Goal: Transaction & Acquisition: Purchase product/service

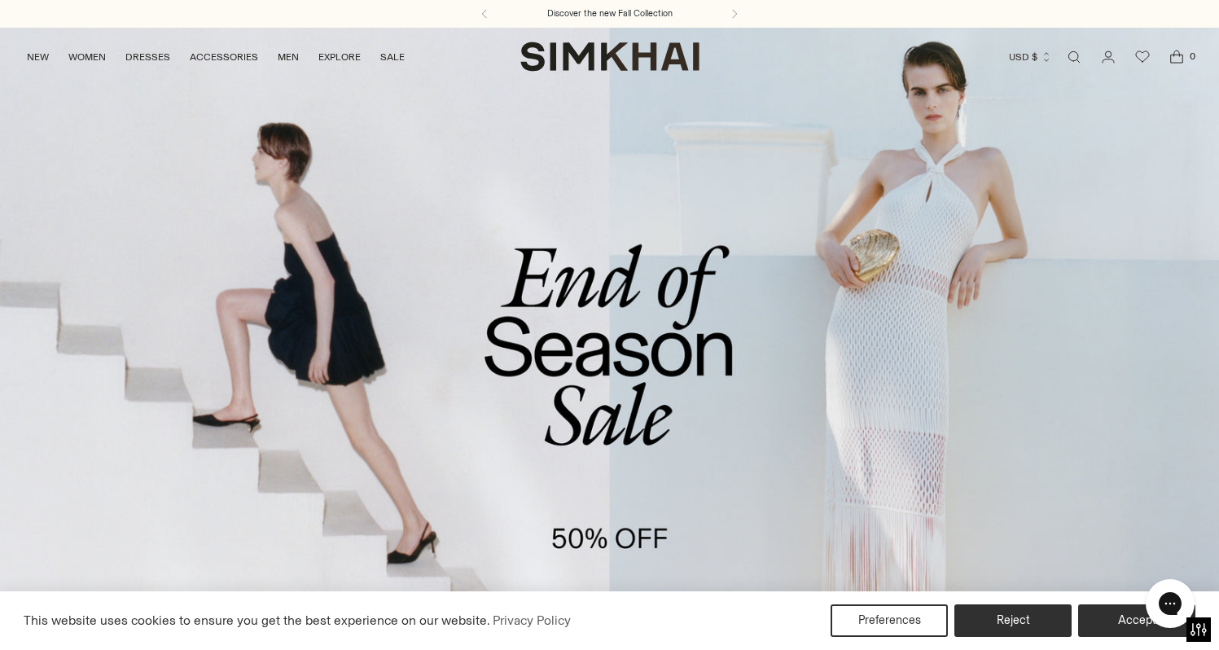
click at [670, 338] on link "/collections/sale" at bounding box center [609, 376] width 1219 height 699
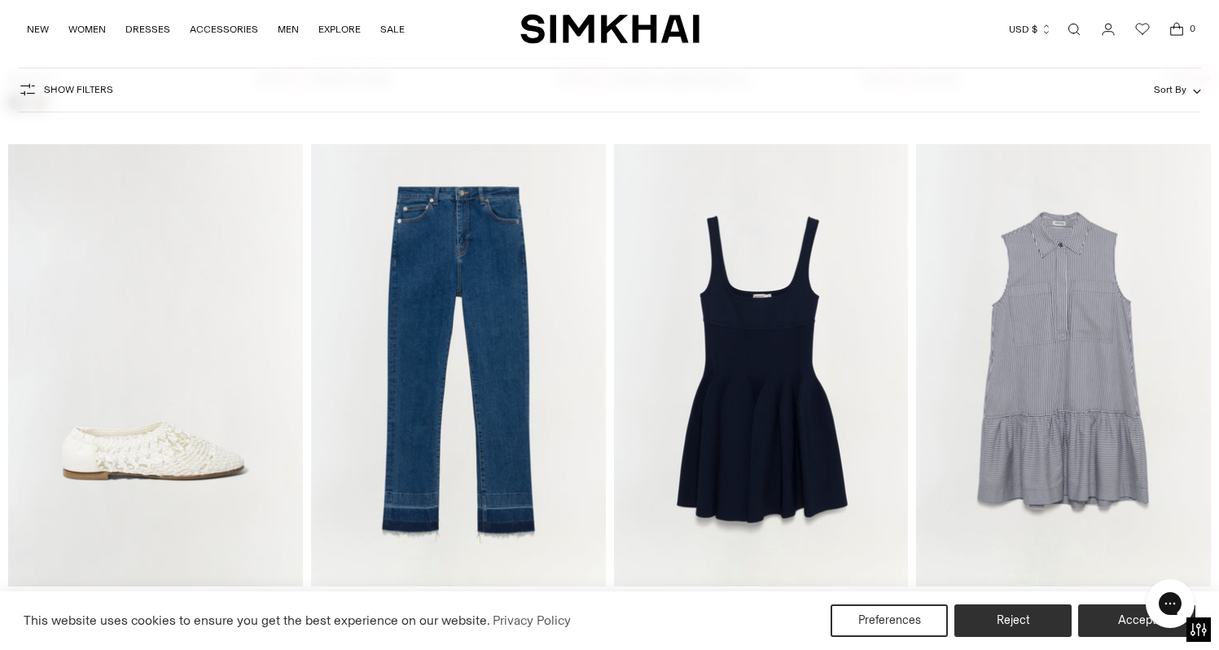
scroll to position [3773, 0]
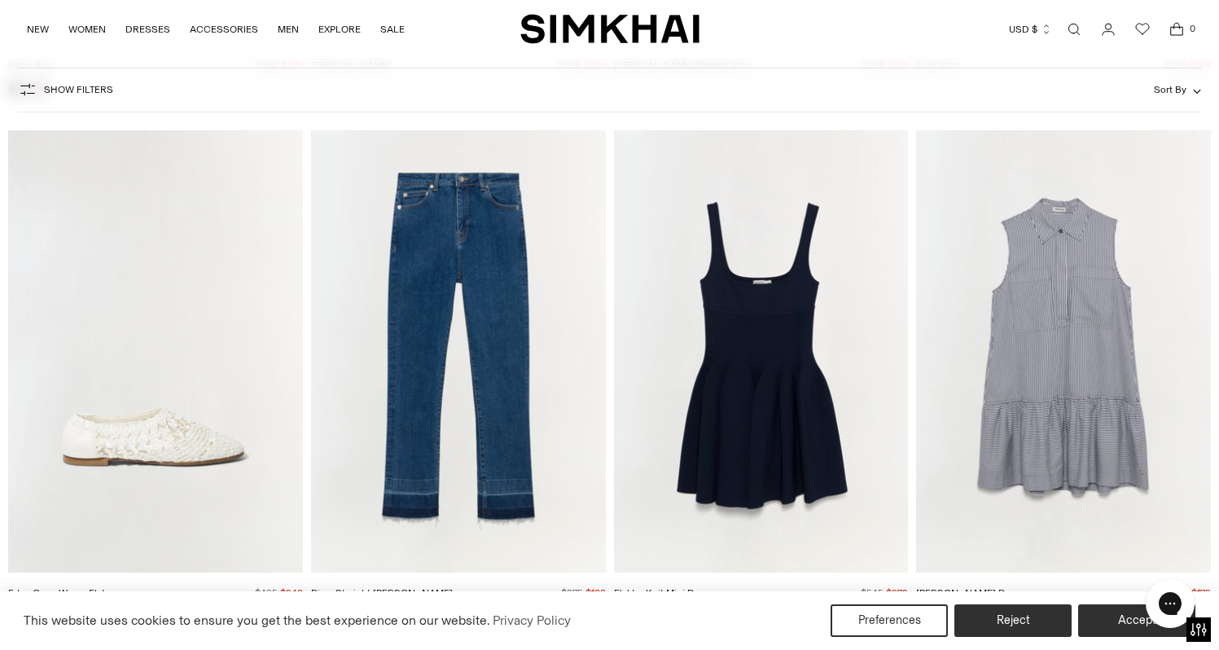
click at [0, 0] on img "Candace Dress" at bounding box center [0, 0] width 0 height 0
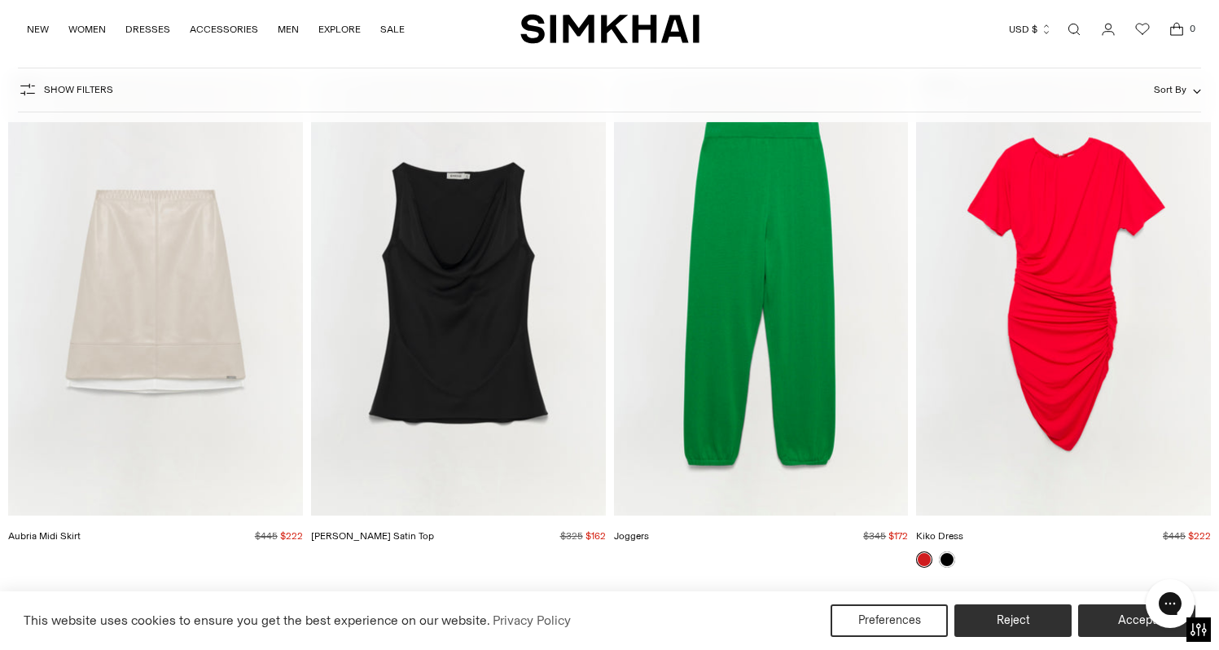
scroll to position [4875, 0]
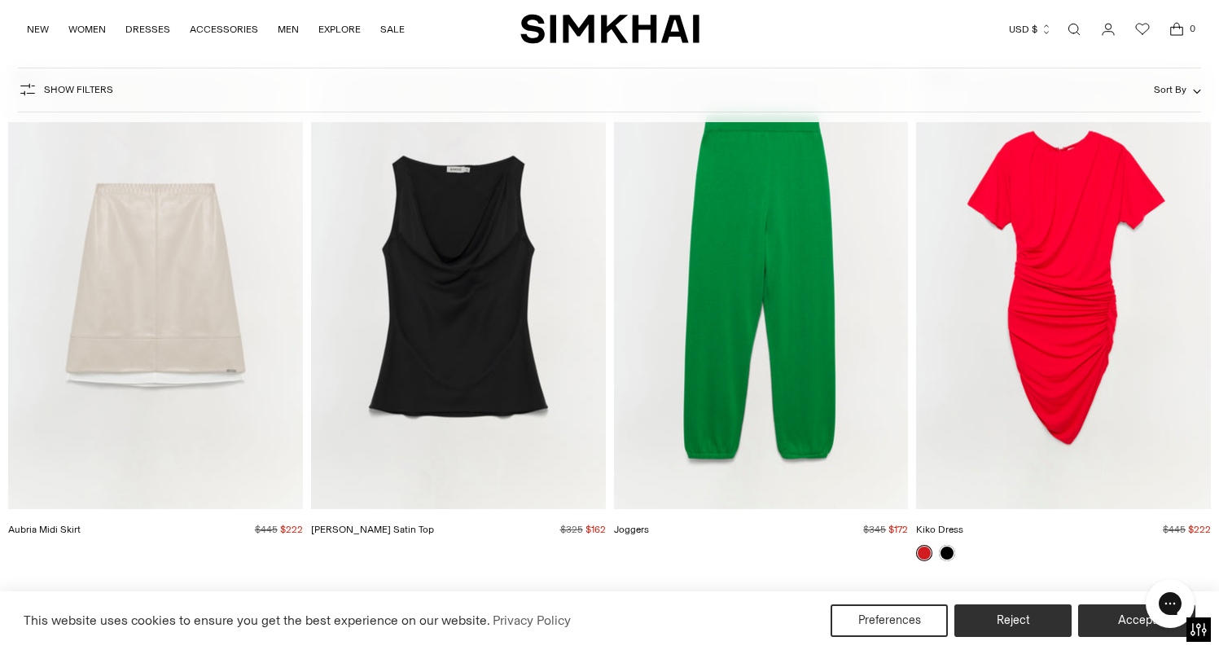
click at [0, 0] on img "Joggers" at bounding box center [0, 0] width 0 height 0
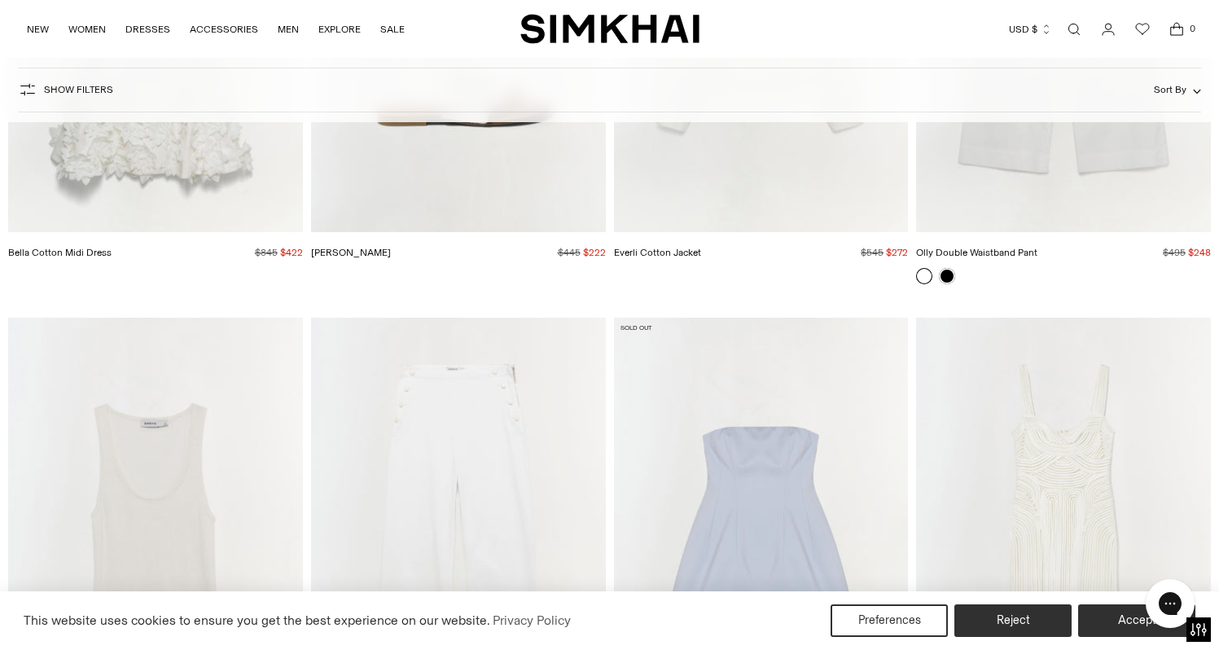
scroll to position [9410, 0]
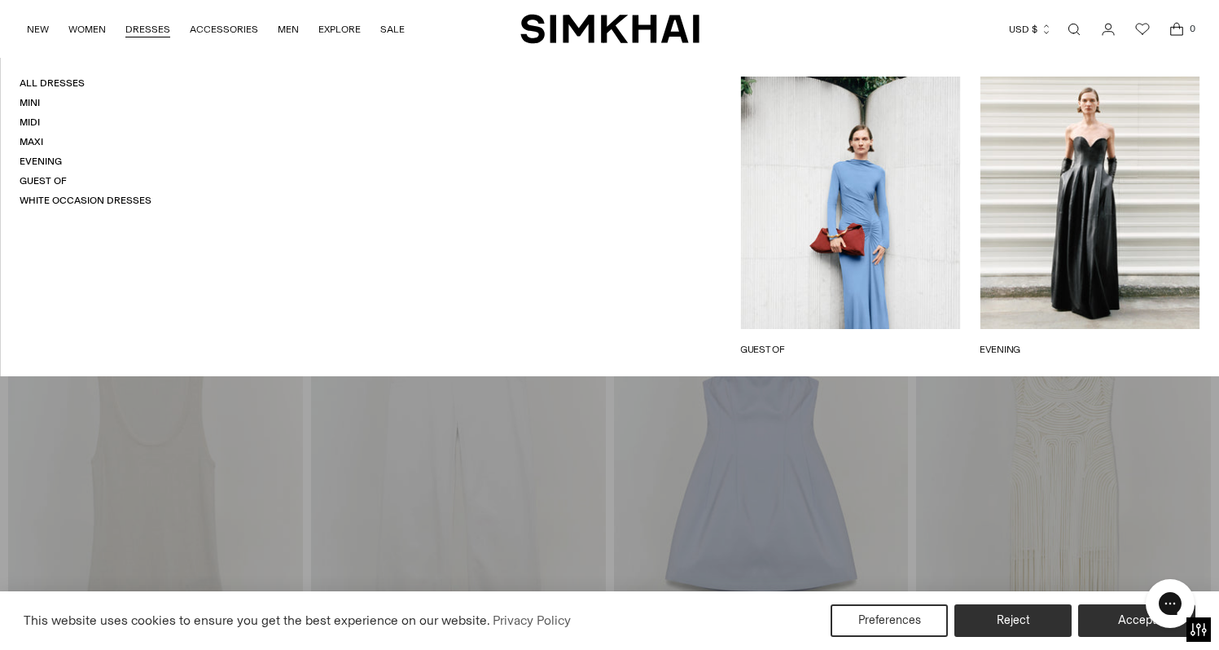
click at [164, 30] on link "DRESSES" at bounding box center [147, 29] width 45 height 36
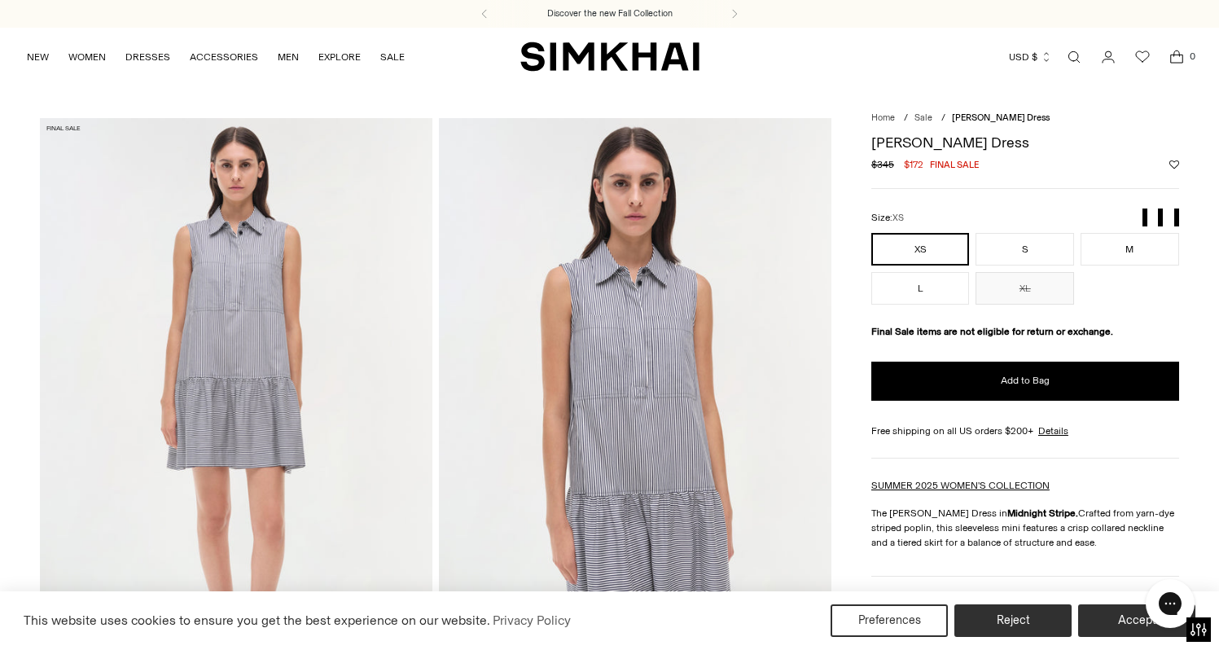
click at [593, 362] on img at bounding box center [635, 412] width 393 height 588
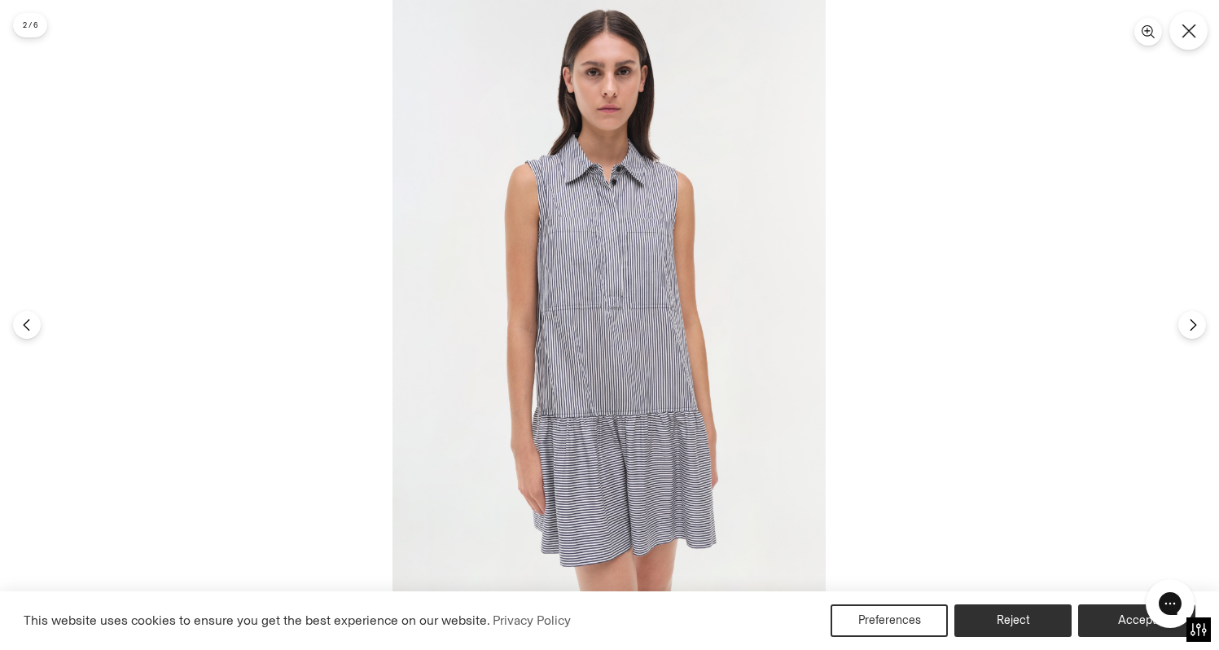
click at [1188, 28] on icon "Close" at bounding box center [1189, 31] width 15 height 15
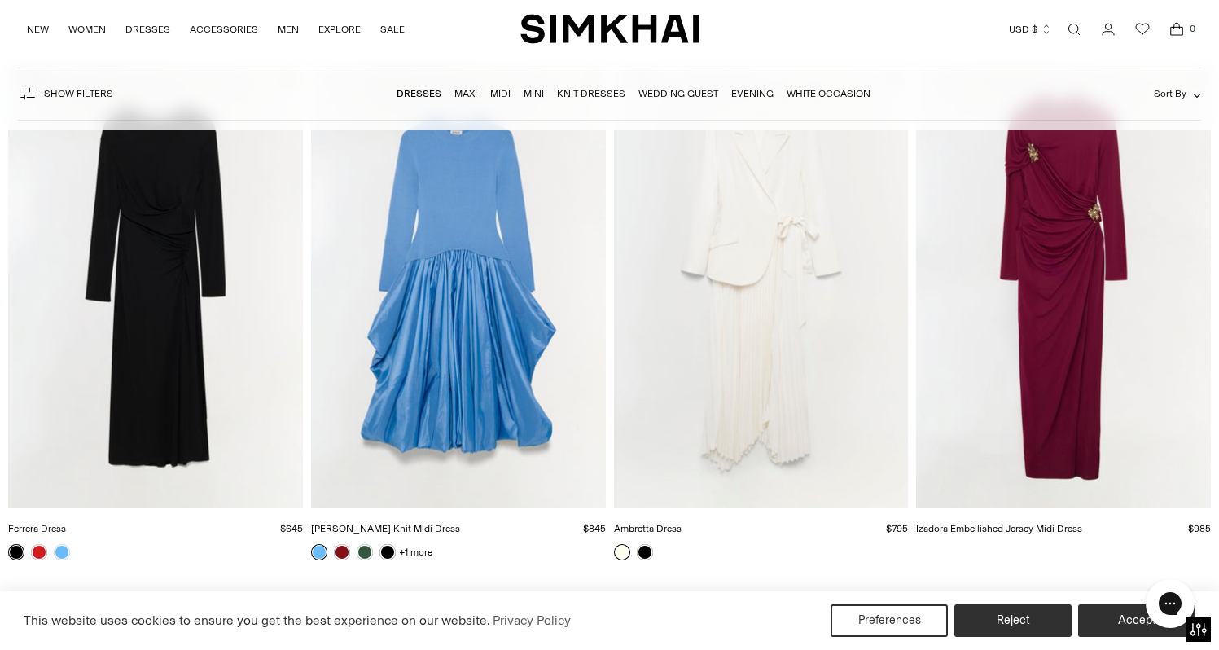
scroll to position [697, 0]
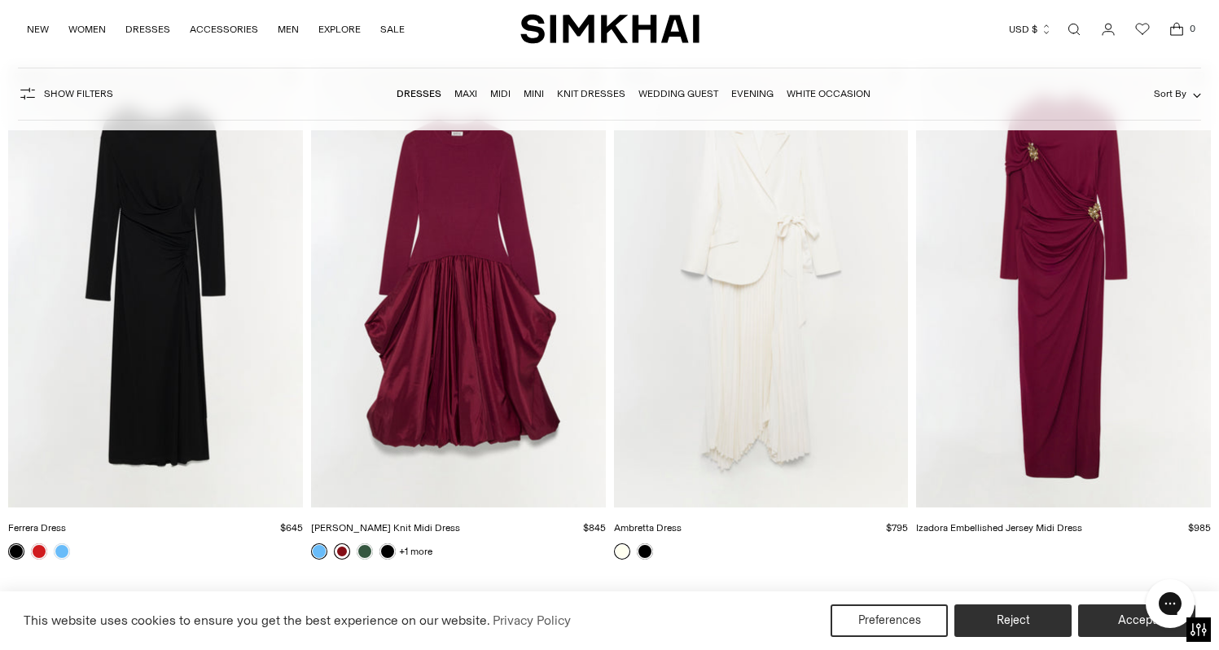
click at [342, 548] on link at bounding box center [342, 551] width 16 height 16
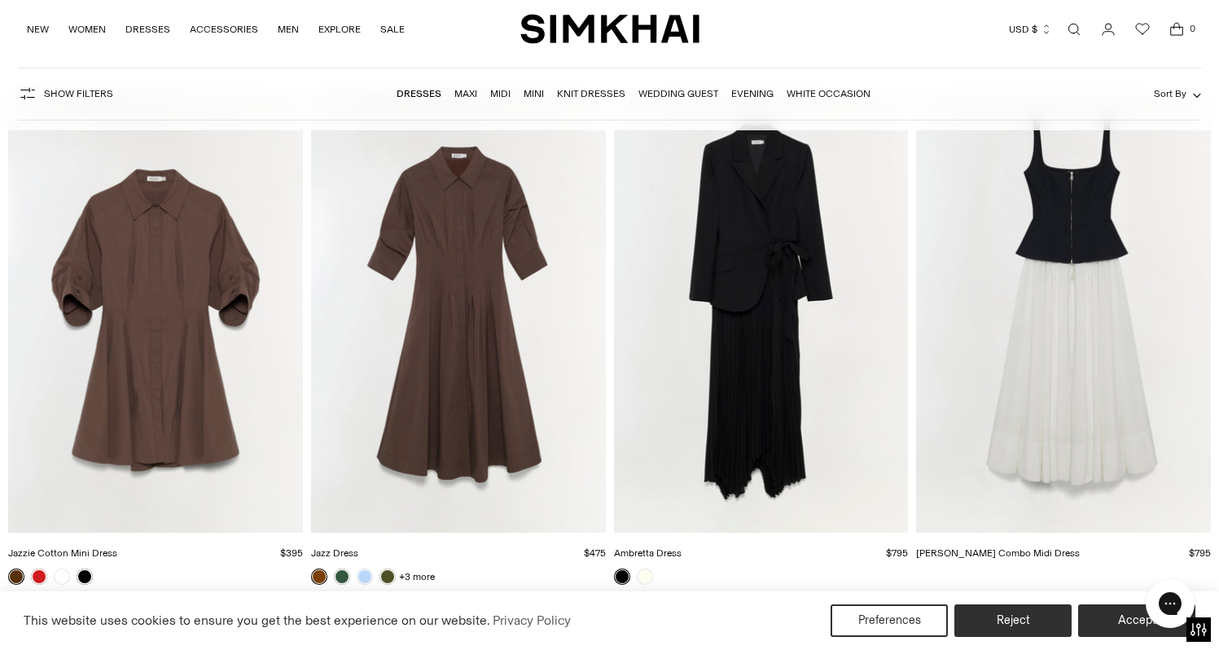
scroll to position [5899, 0]
click at [0, 0] on img "Jolynn Combo Midi Dress" at bounding box center [0, 0] width 0 height 0
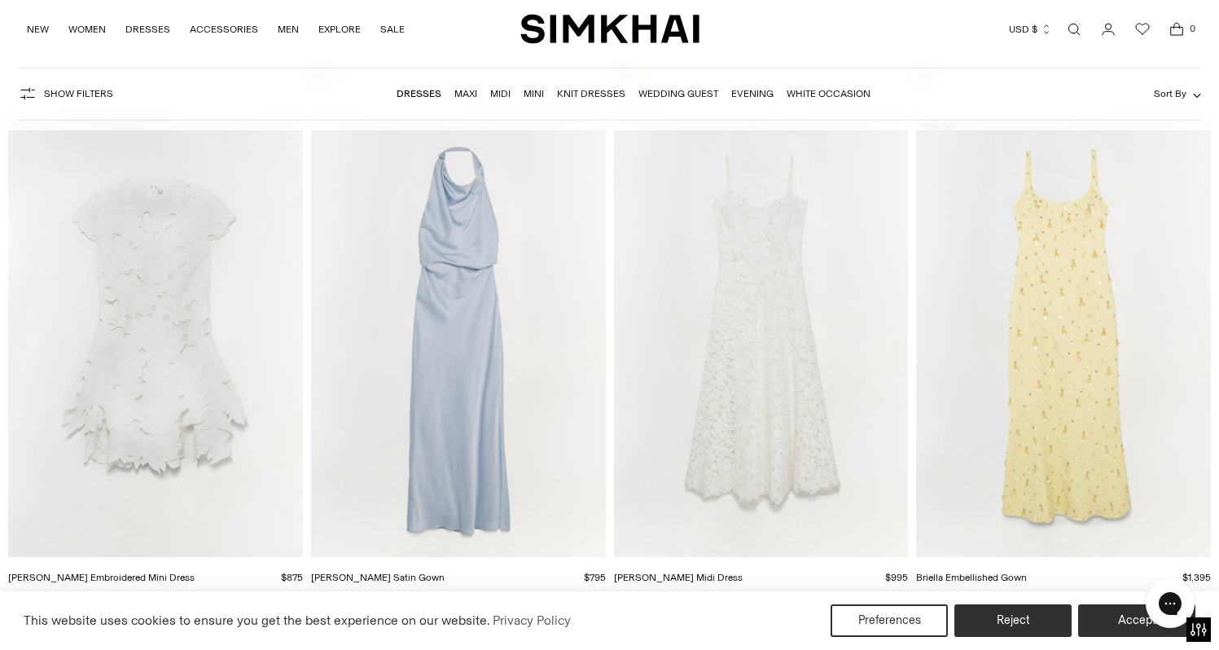
scroll to position [8515, 0]
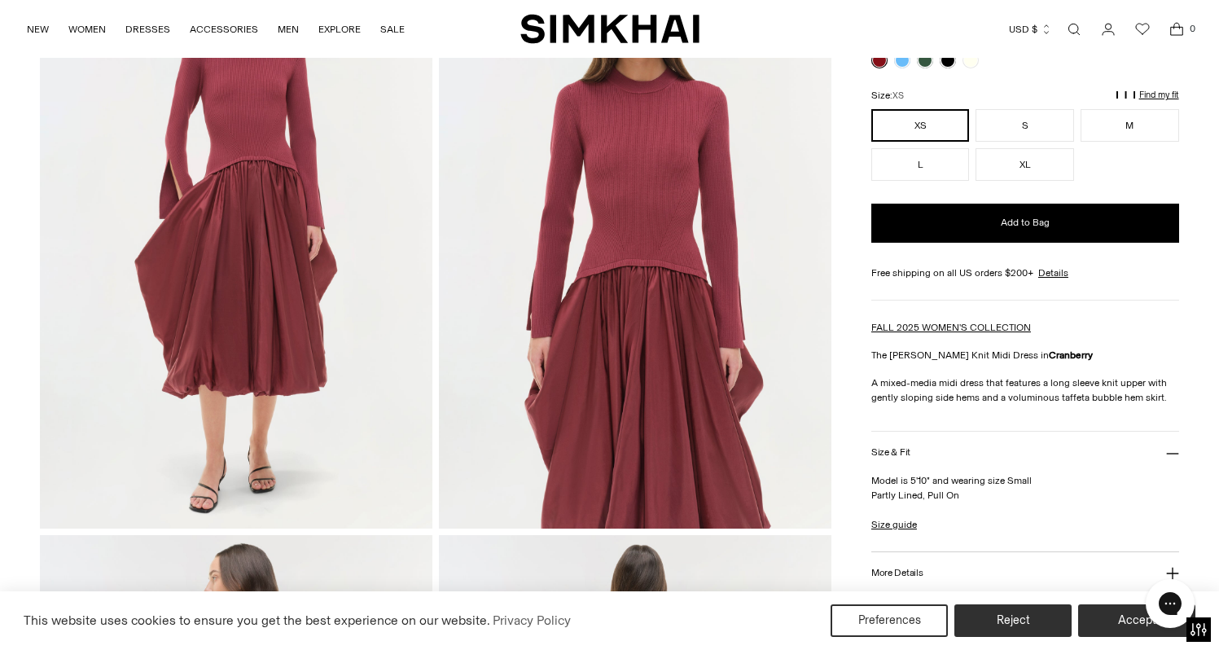
scroll to position [179, 0]
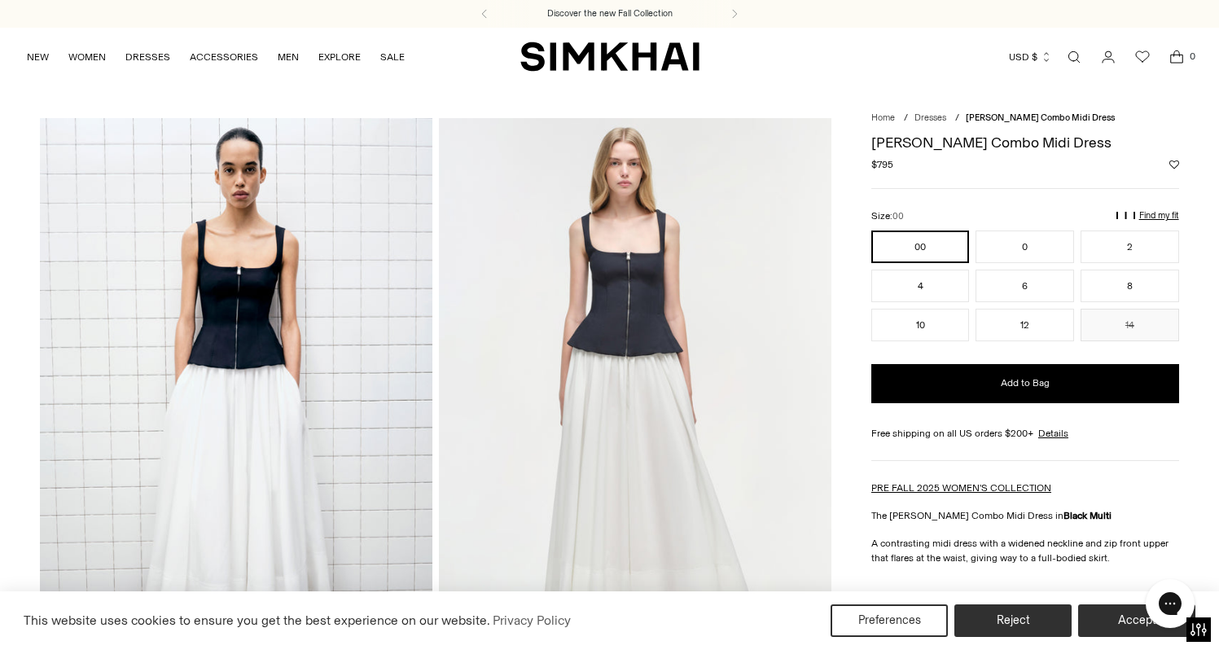
click at [244, 328] on img at bounding box center [236, 412] width 393 height 588
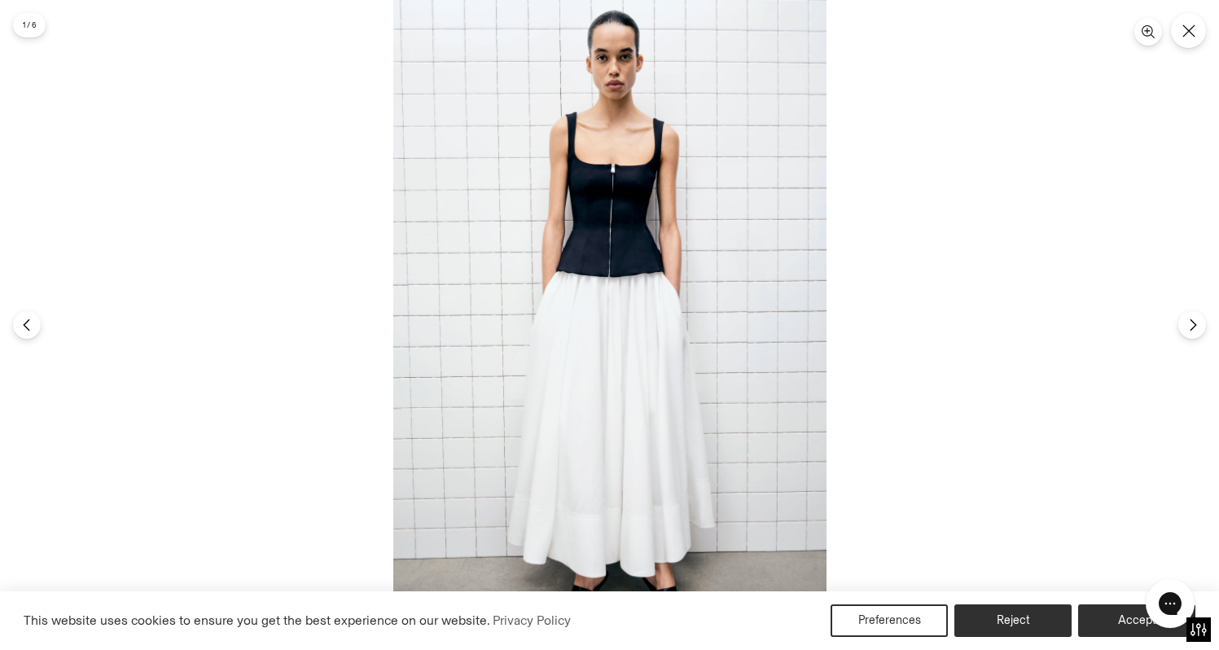
click at [621, 175] on img at bounding box center [609, 325] width 433 height 650
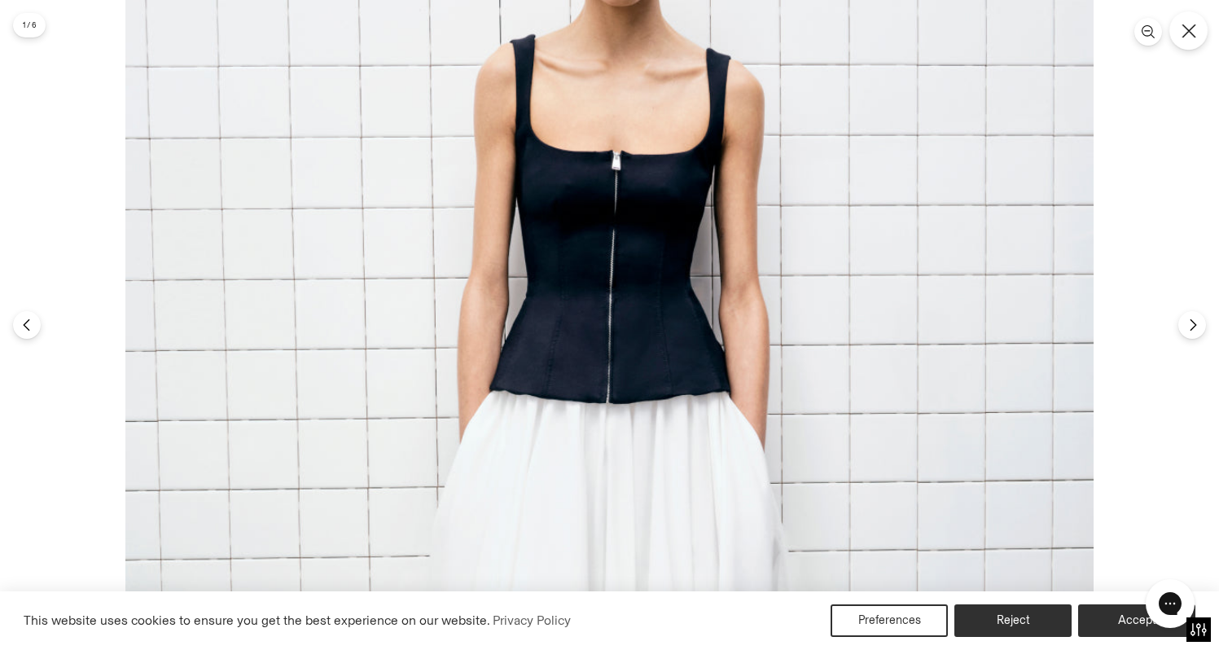
click at [1204, 26] on button "Close" at bounding box center [1189, 30] width 38 height 38
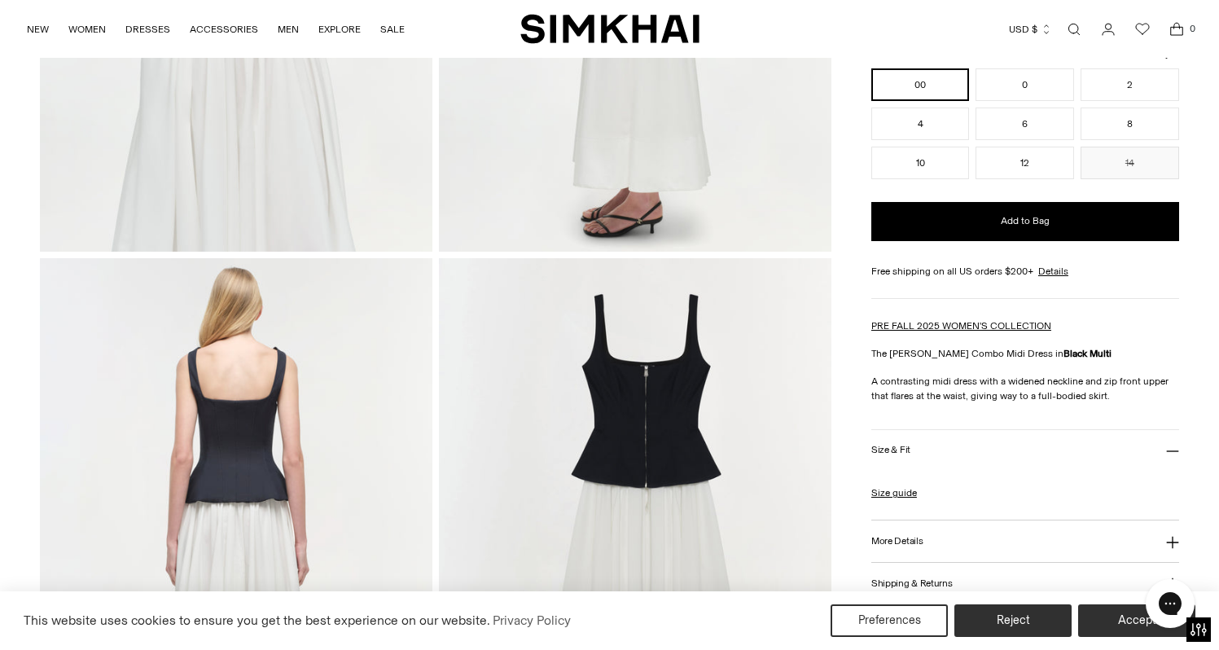
scroll to position [1033, 0]
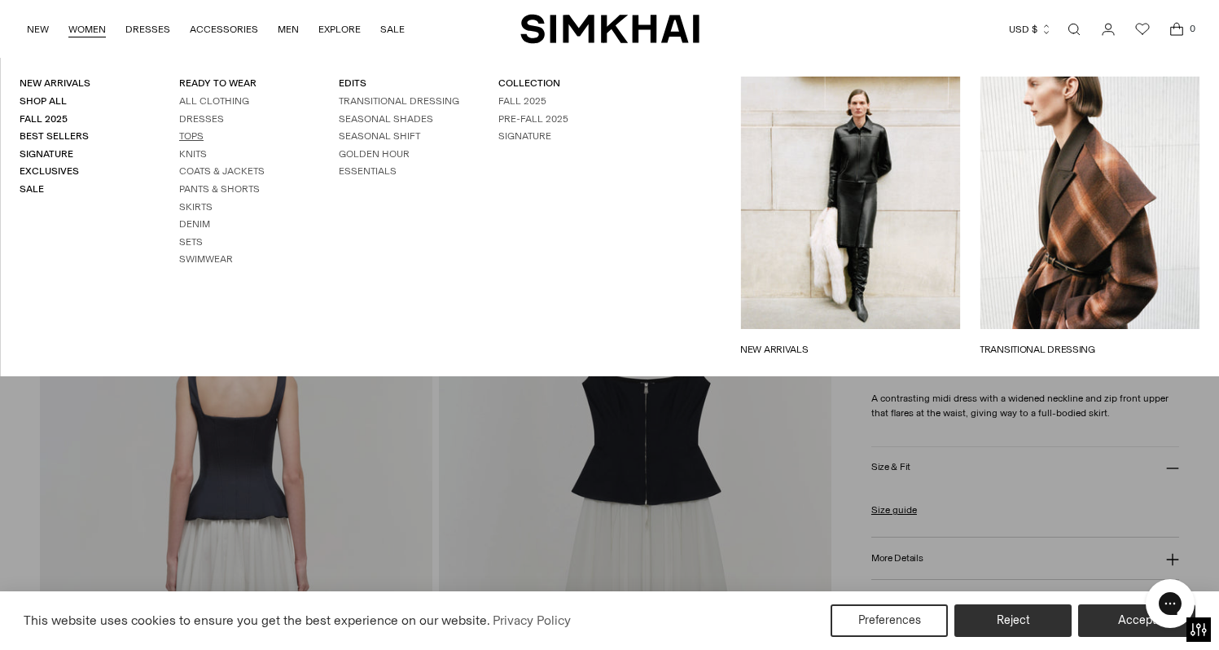
click at [187, 134] on link "Tops" at bounding box center [191, 135] width 24 height 11
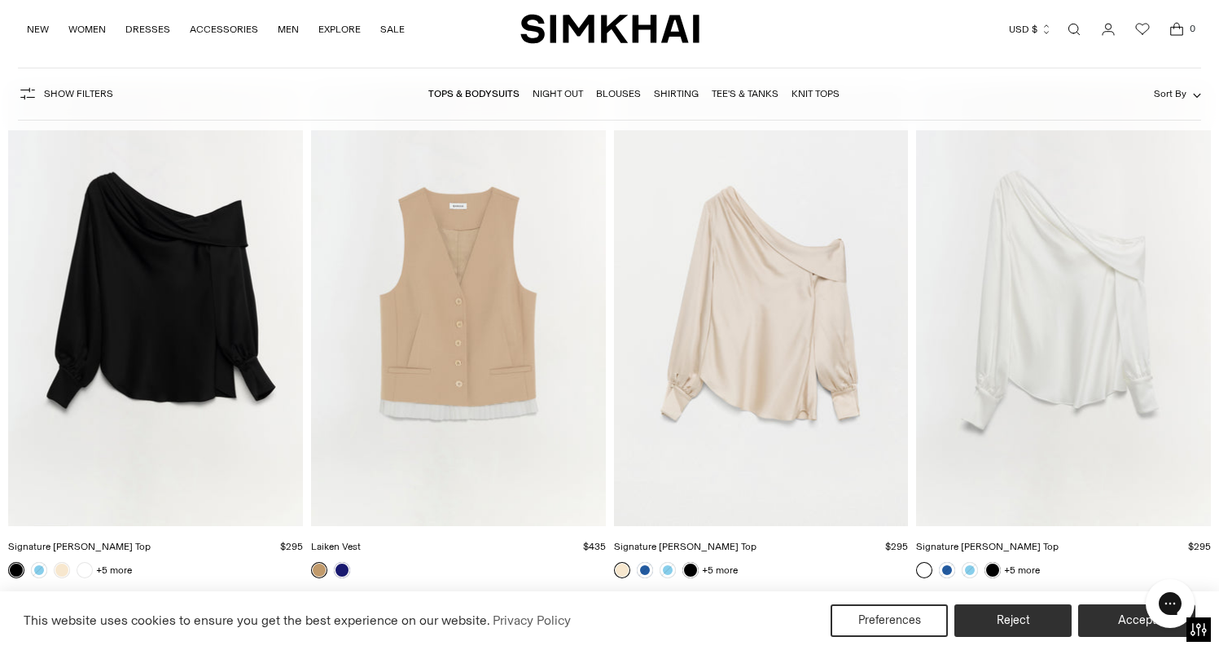
scroll to position [6465, 0]
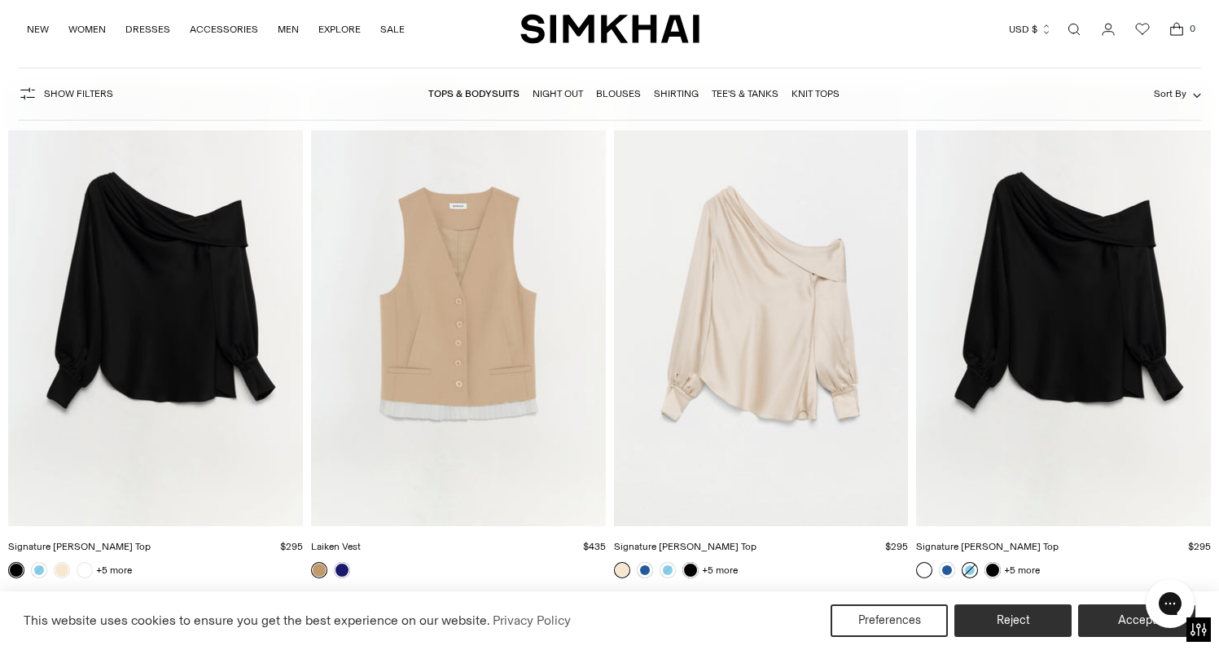
click at [969, 572] on link at bounding box center [970, 570] width 16 height 16
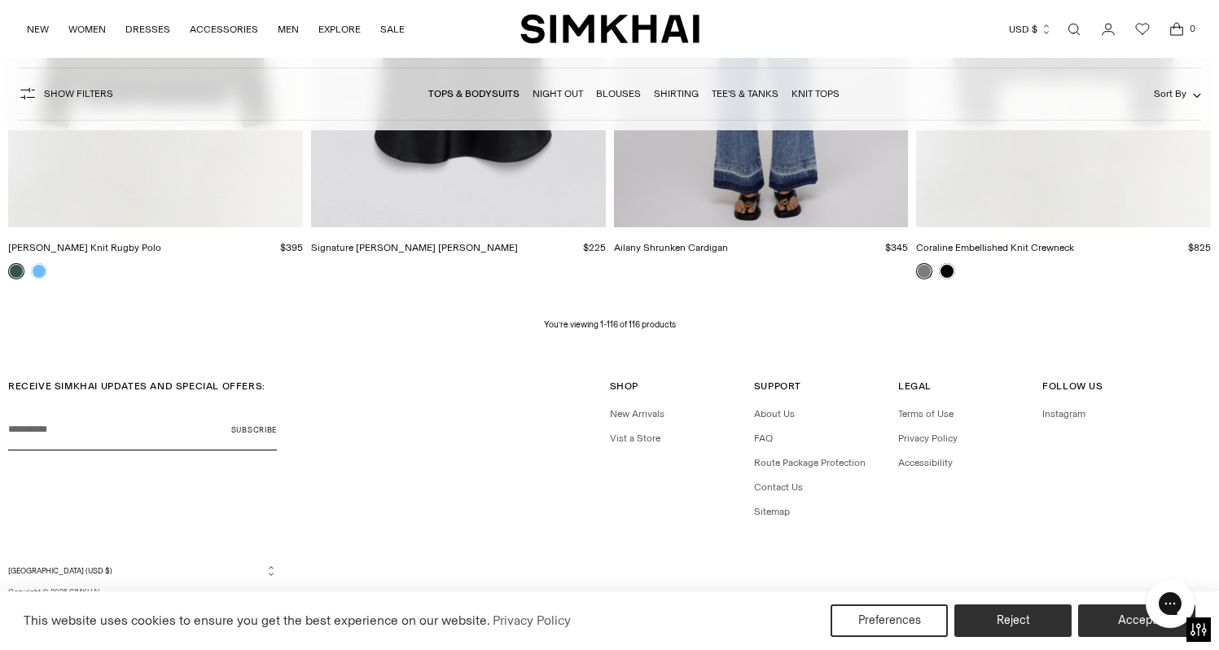
scroll to position [15122, 0]
